Goal: Task Accomplishment & Management: Use online tool/utility

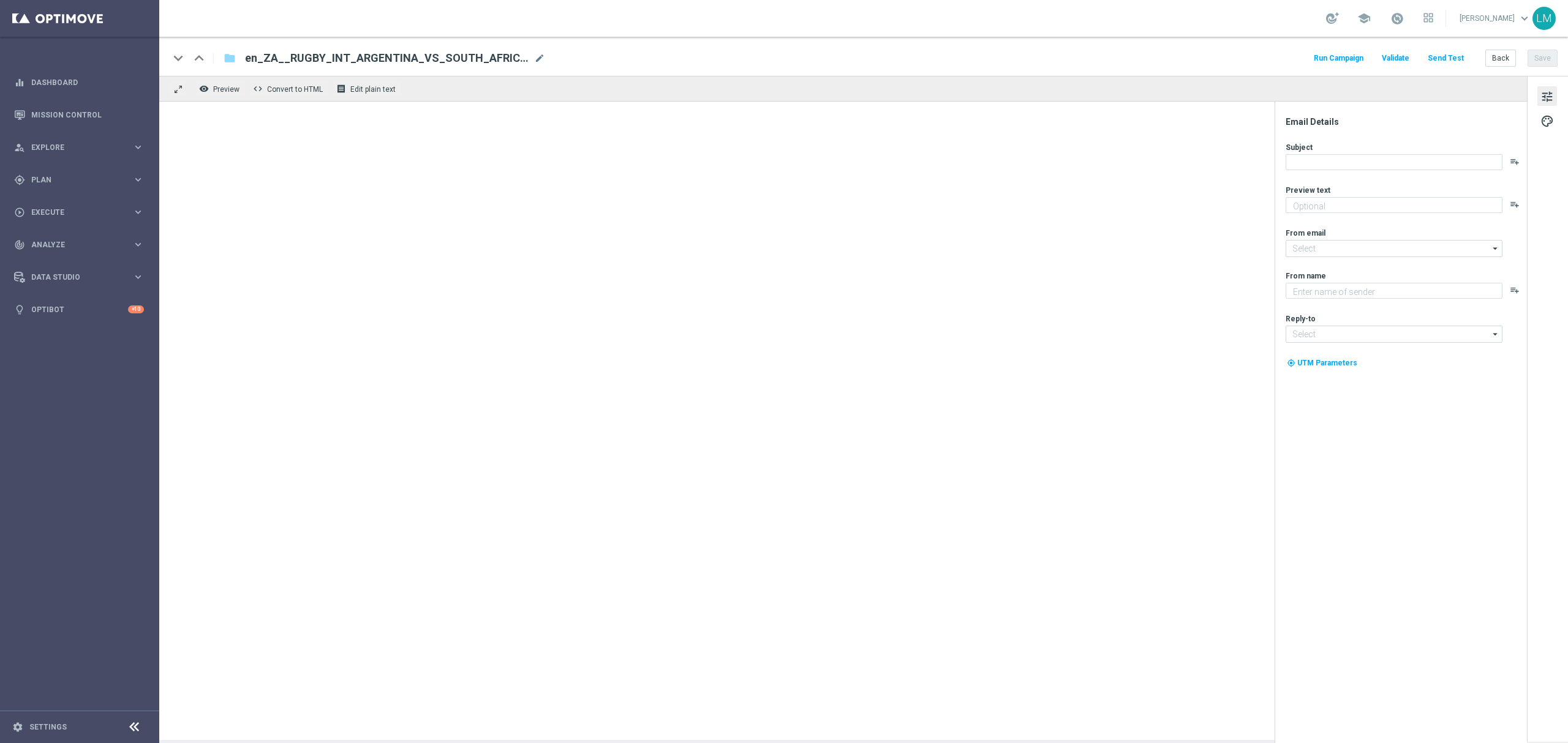
type textarea "It's all to play for, on and off the pitch 👀"
type textarea "Lottoland"
type input "[EMAIL_ADDRESS][DOMAIN_NAME]"
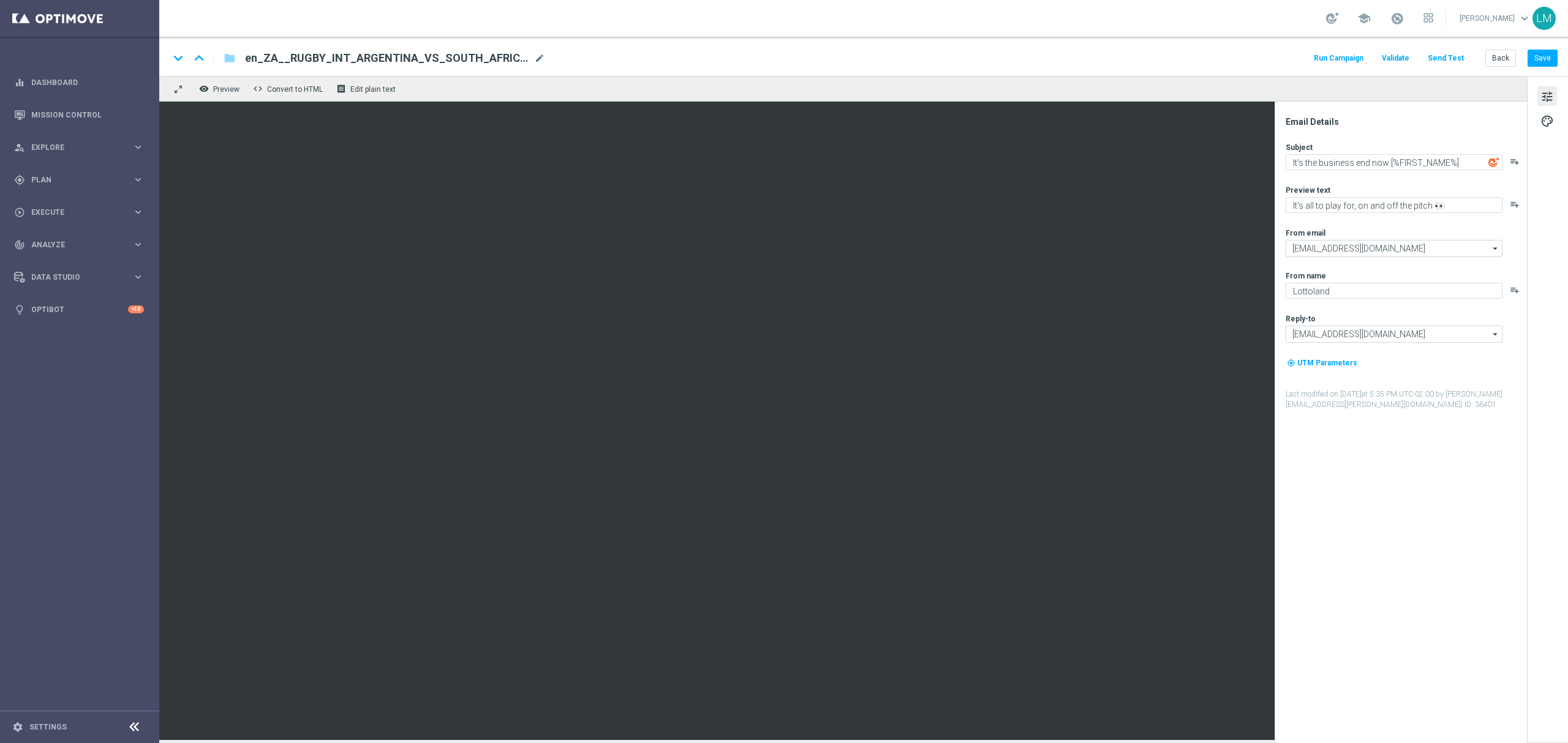
click at [1449, 49] on div "keyboard_arrow_down keyboard_arrow_up folder en_ZA__RUGBY_INT_ARGENTINA_VS_SOUT…" at bounding box center [864, 56] width 1409 height 39
click at [1448, 52] on button "Send Test" at bounding box center [1446, 58] width 40 height 16
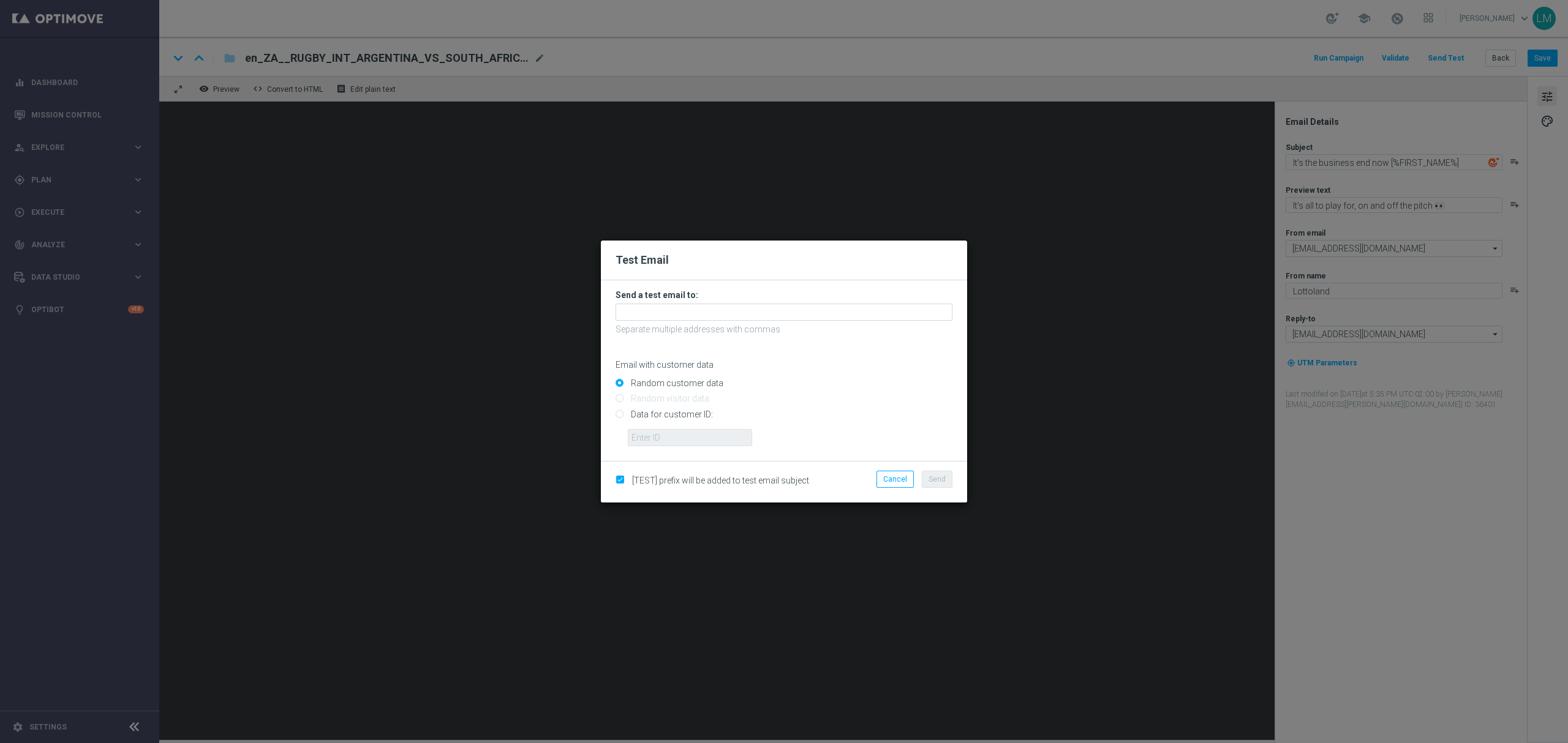
click at [761, 322] on form "Send a test email to: Separate multiple addresses with commas Email with custom…" at bounding box center [784, 368] width 337 height 156
click at [761, 311] on input "text" at bounding box center [784, 312] width 337 height 17
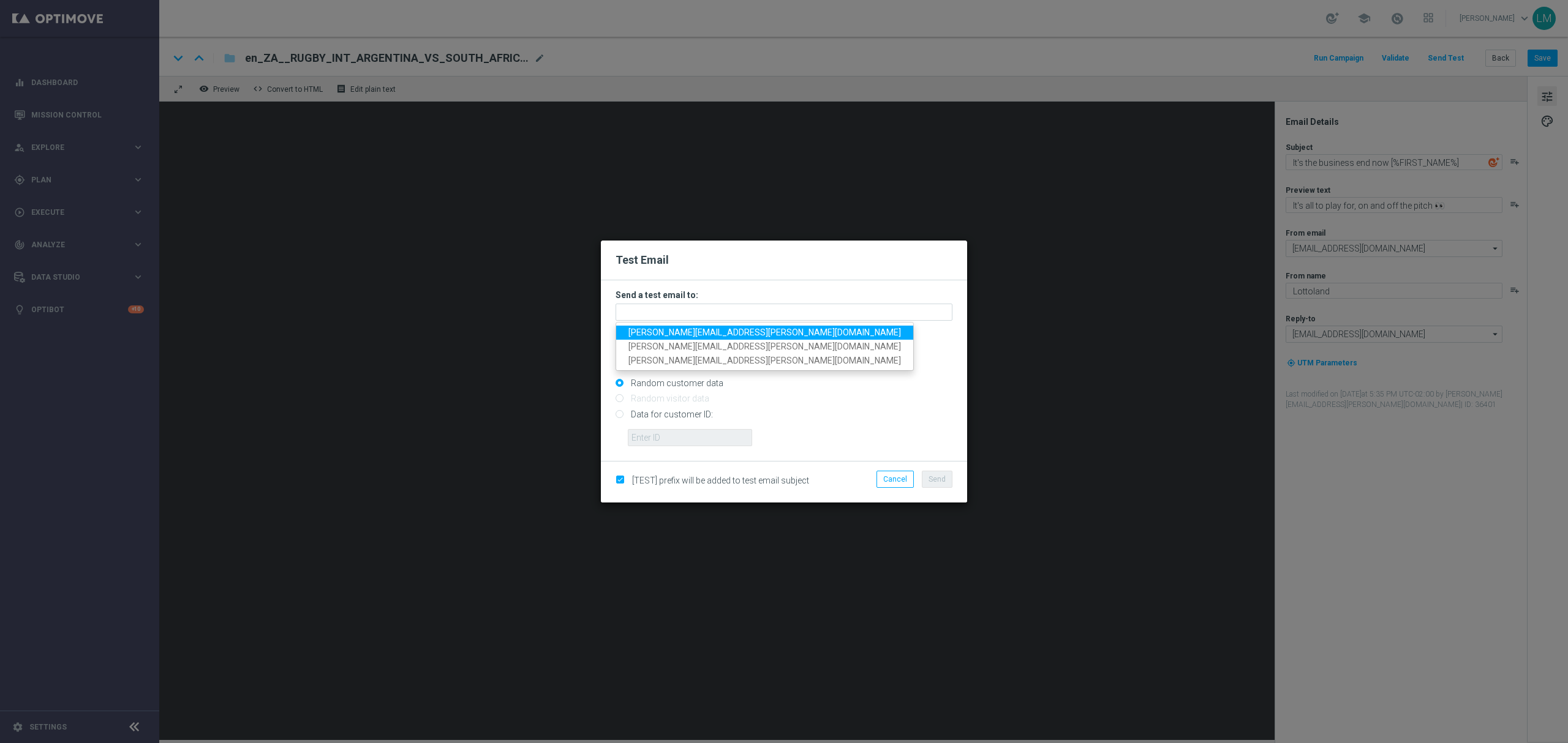
click at [702, 331] on span "[PERSON_NAME][EMAIL_ADDRESS][PERSON_NAME][DOMAIN_NAME]" at bounding box center [764, 332] width 272 height 10
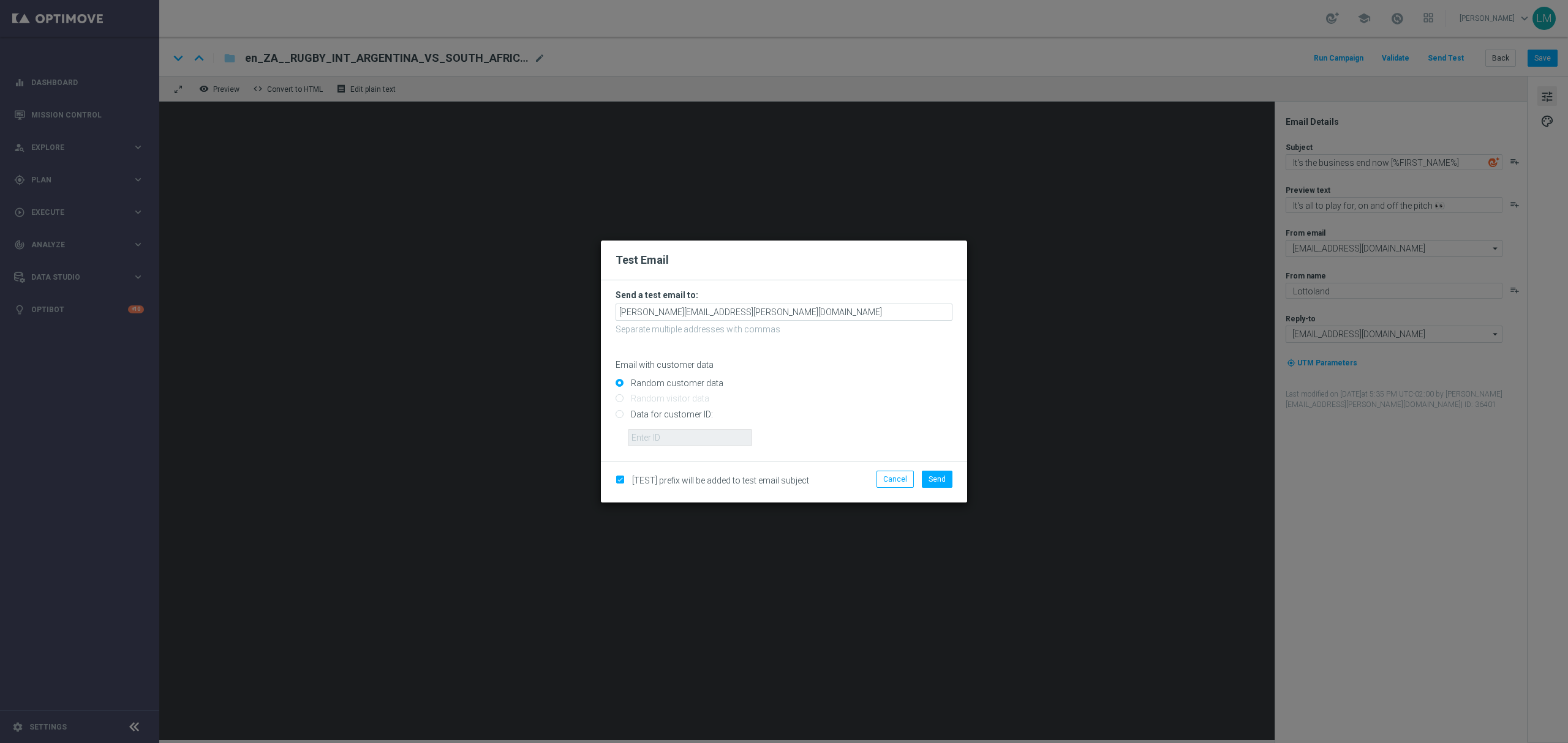
click at [738, 302] on form "Send a test email to: [PERSON_NAME][EMAIL_ADDRESS][PERSON_NAME][DOMAIN_NAME] Se…" at bounding box center [784, 368] width 337 height 156
click at [741, 307] on input "[PERSON_NAME][EMAIL_ADDRESS][PERSON_NAME][DOMAIN_NAME]" at bounding box center [784, 312] width 337 height 17
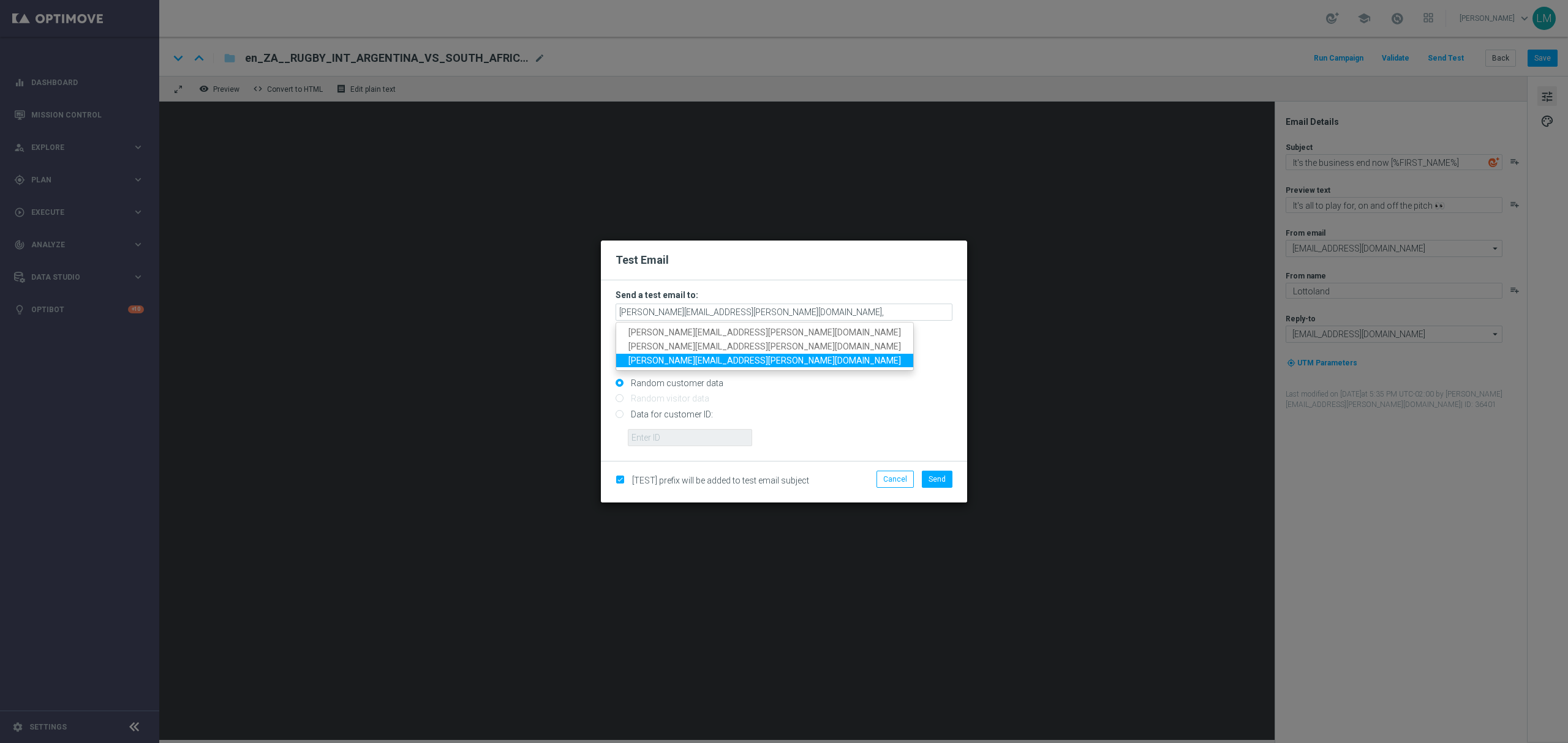
click at [685, 353] on link "[PERSON_NAME][EMAIL_ADDRESS][PERSON_NAME][DOMAIN_NAME]" at bounding box center [765, 360] width 297 height 14
type input "[PERSON_NAME][EMAIL_ADDRESS][PERSON_NAME][DOMAIN_NAME],[PERSON_NAME][DOMAIN_NAM…"
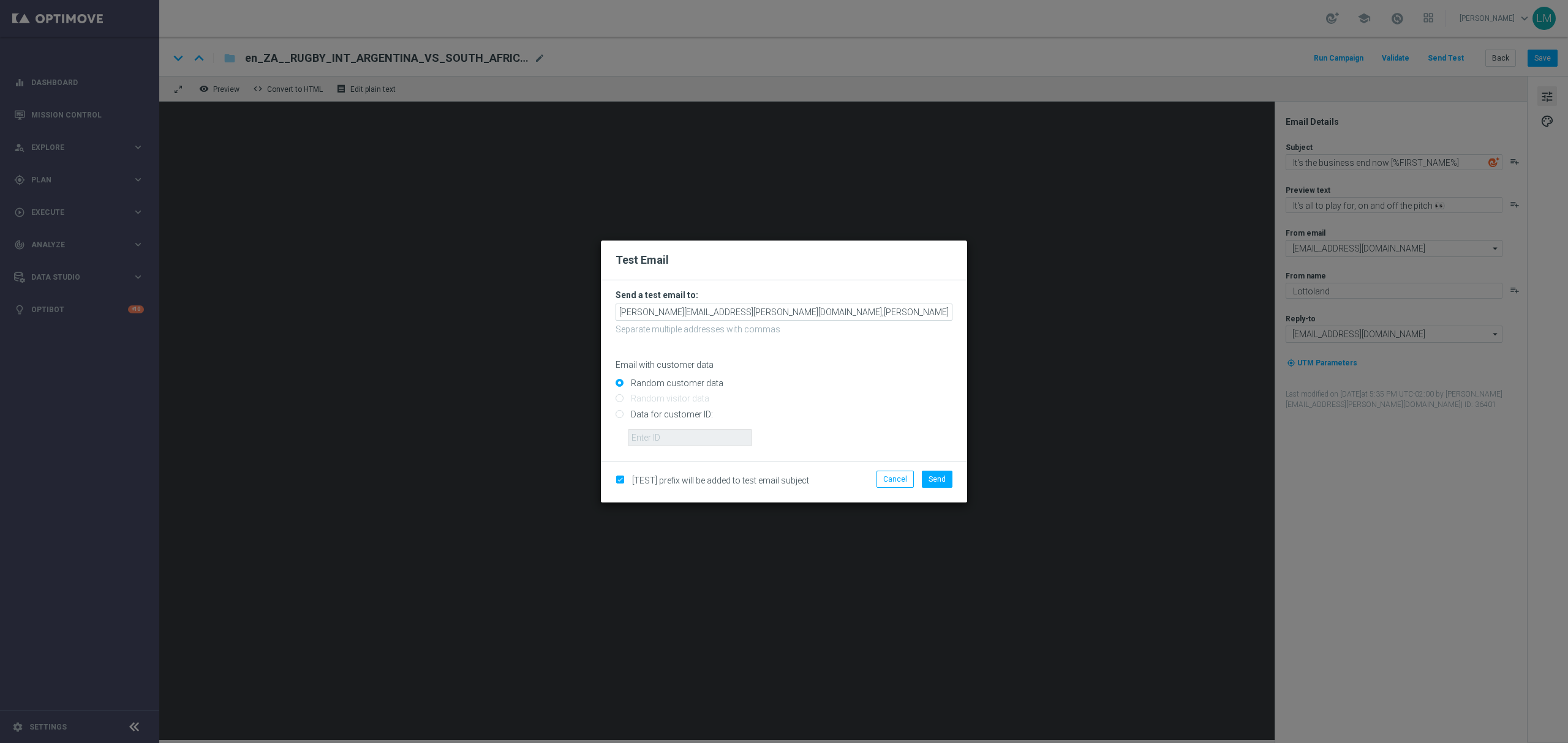
click at [664, 427] on input "Data for customer ID:" at bounding box center [784, 419] width 337 height 17
radio input "true"
click at [674, 441] on input "text" at bounding box center [690, 438] width 124 height 17
type input "10505907"
click at [945, 479] on span "Send" at bounding box center [937, 480] width 17 height 9
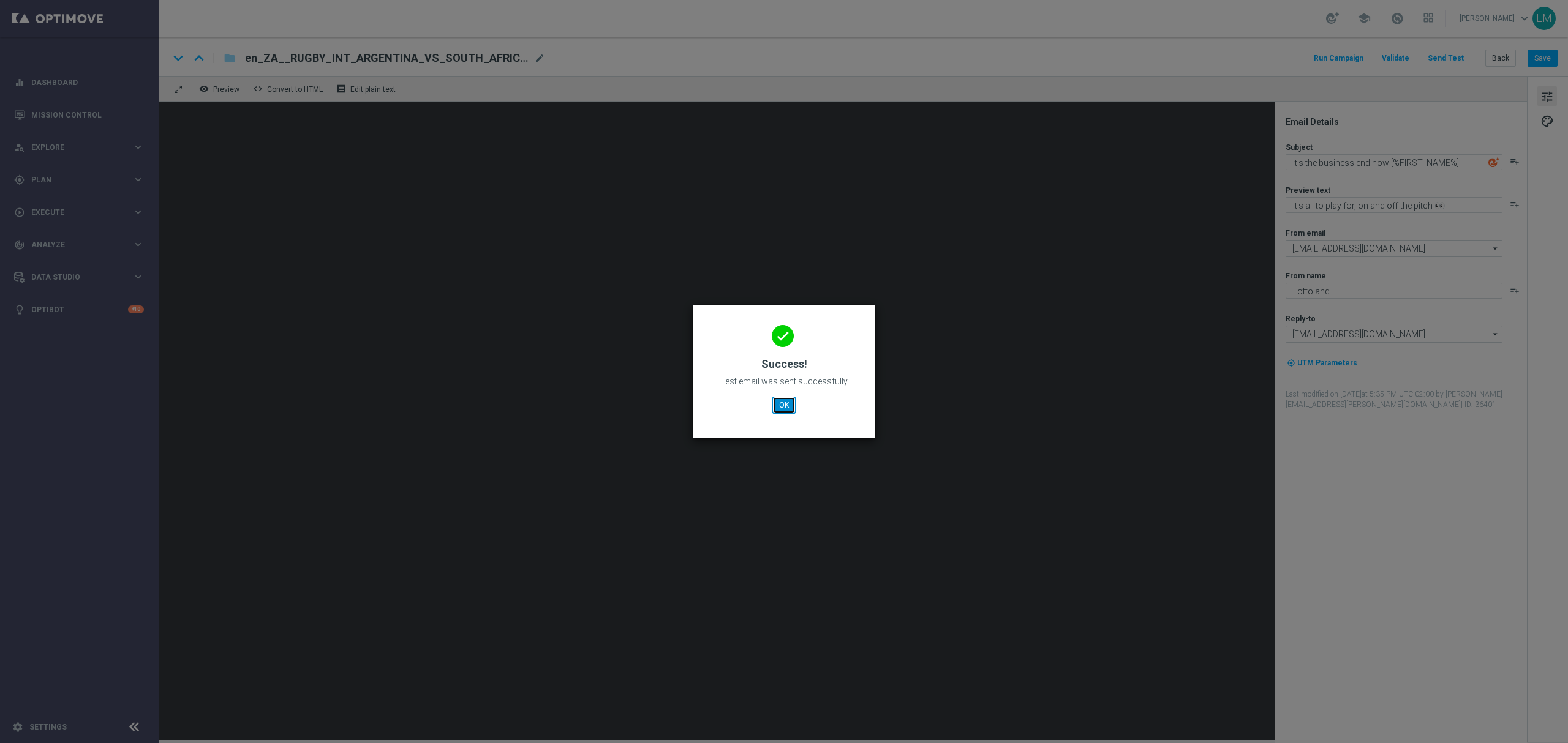
click at [776, 410] on button "OK" at bounding box center [784, 405] width 24 height 17
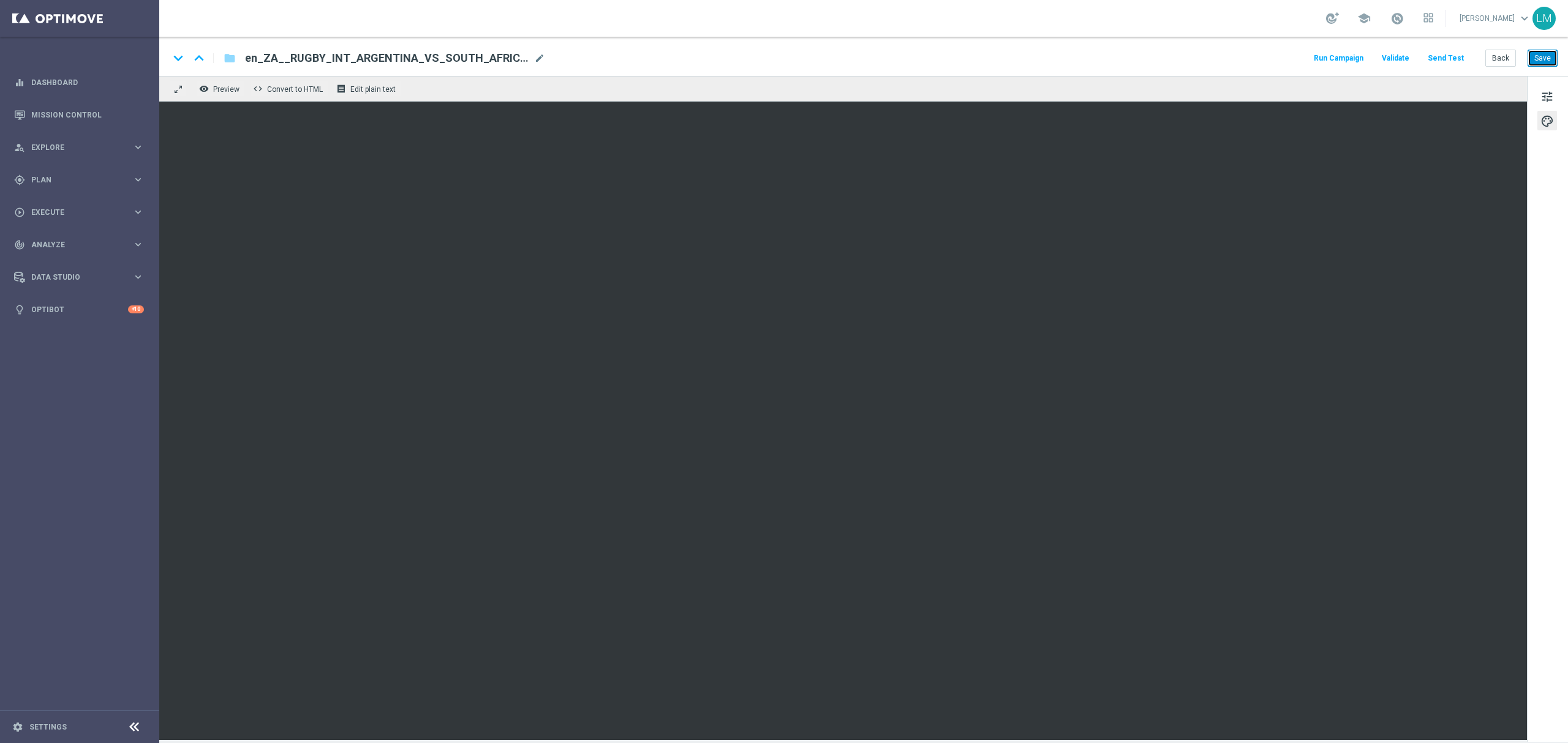
click at [1534, 50] on button "Save" at bounding box center [1543, 58] width 30 height 17
click at [1547, 91] on span "tune" at bounding box center [1547, 97] width 13 height 16
